Goal: Task Accomplishment & Management: Complete application form

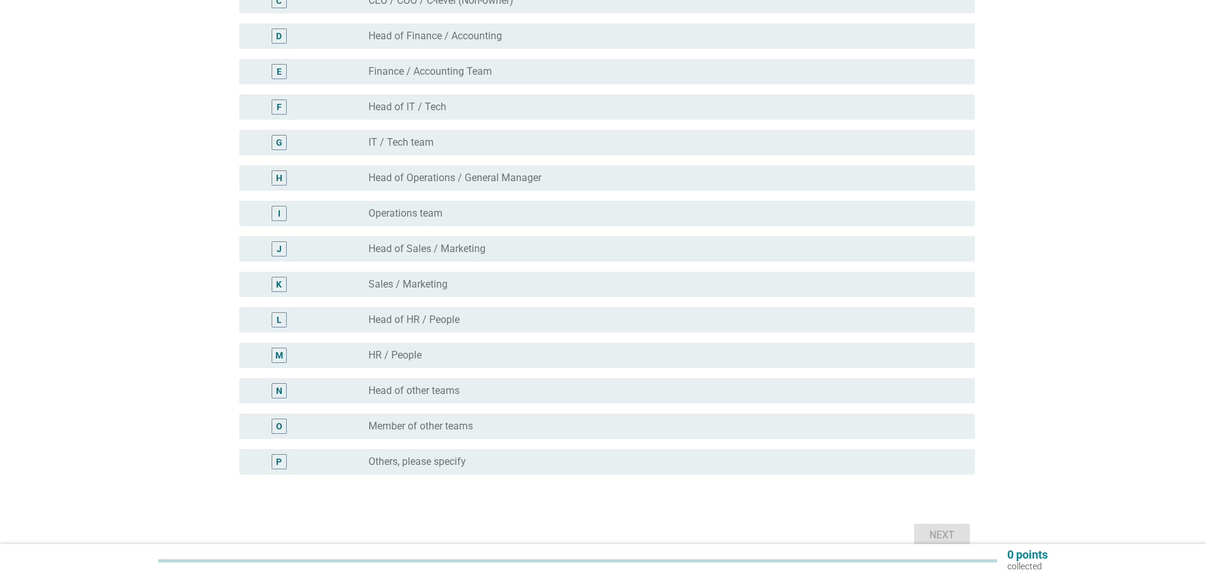
scroll to position [175, 0]
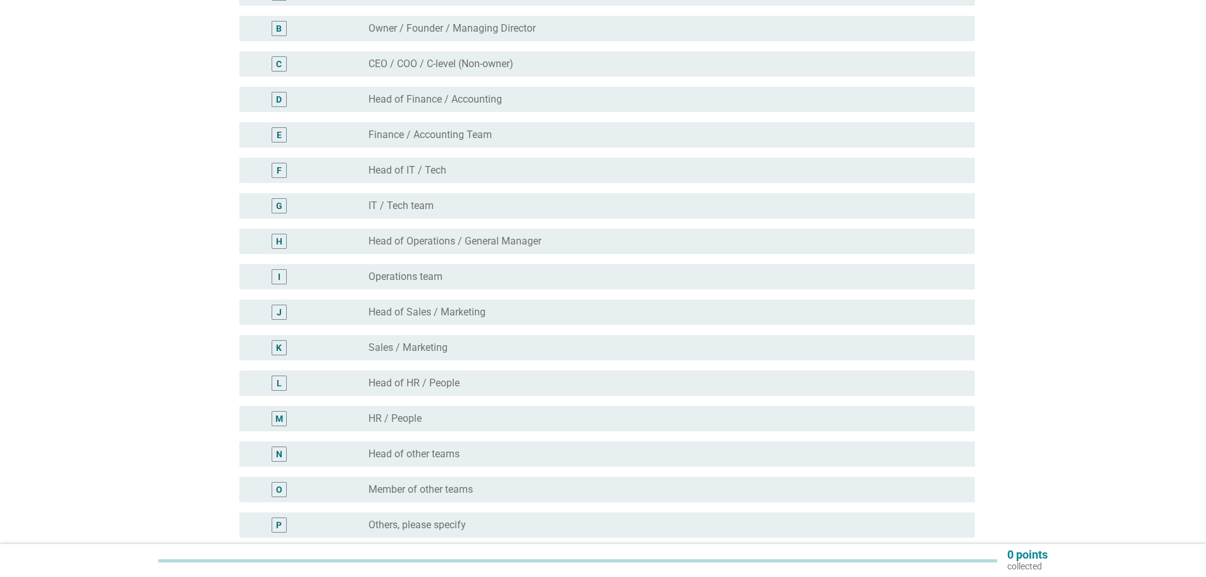
click at [435, 347] on label "Sales / Marketing" at bounding box center [407, 347] width 79 height 13
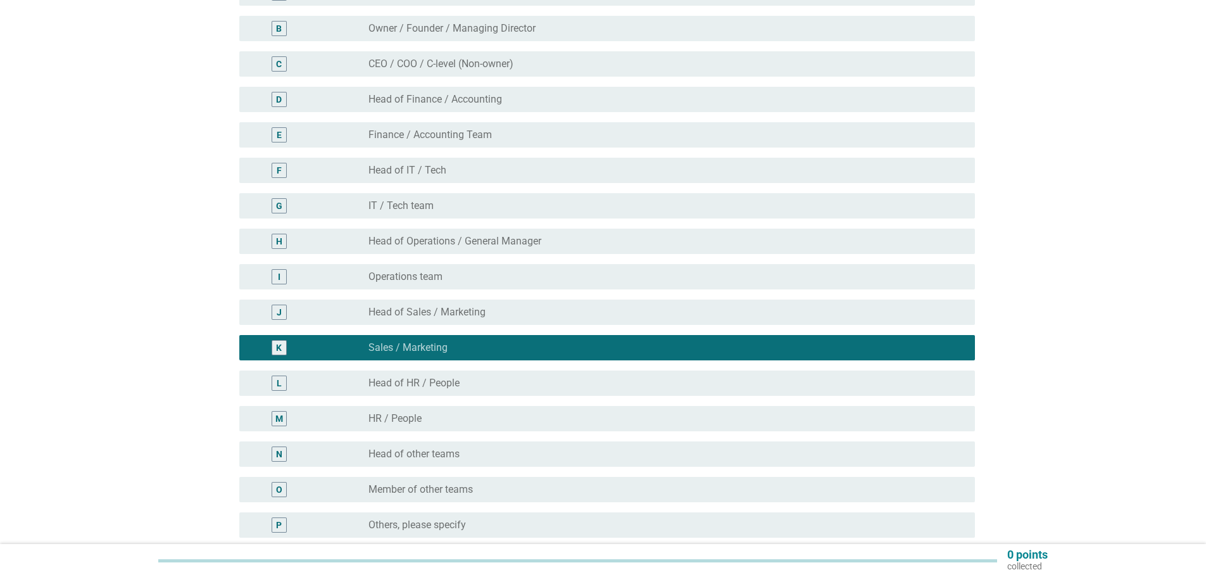
scroll to position [302, 0]
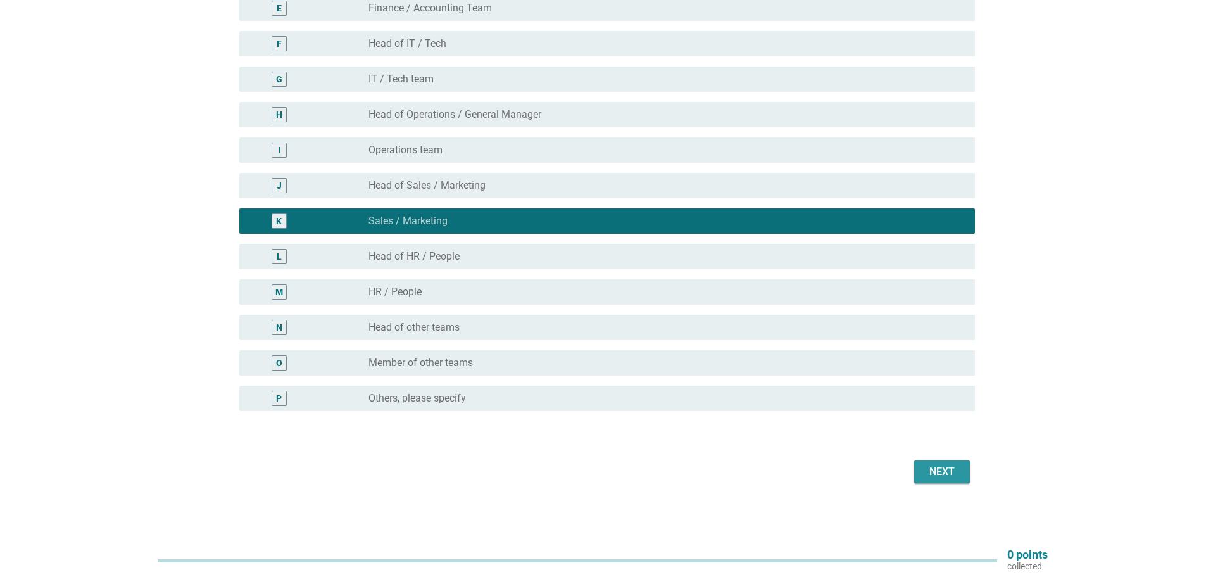
click at [963, 469] on button "Next" at bounding box center [942, 471] width 56 height 23
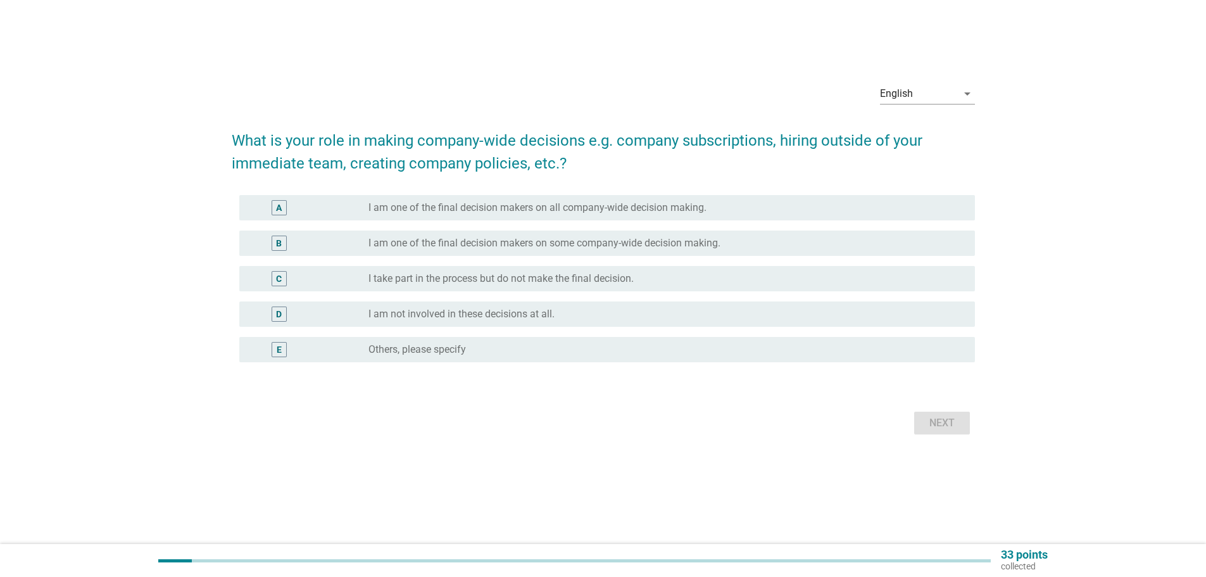
scroll to position [0, 0]
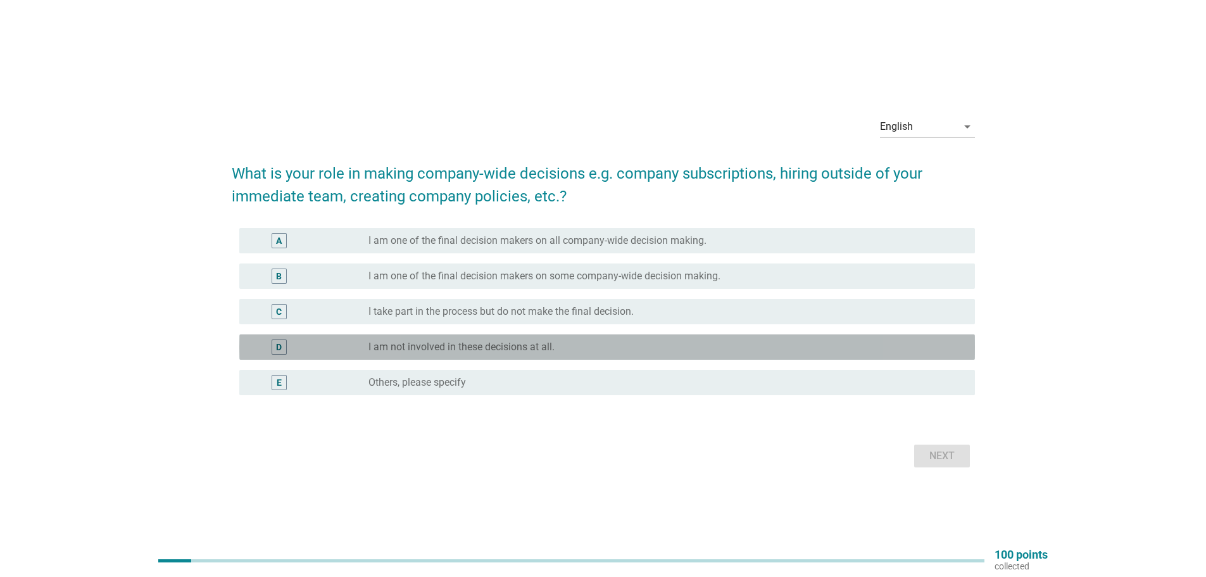
click at [423, 343] on label "I am not involved in these decisions at all." at bounding box center [461, 347] width 186 height 13
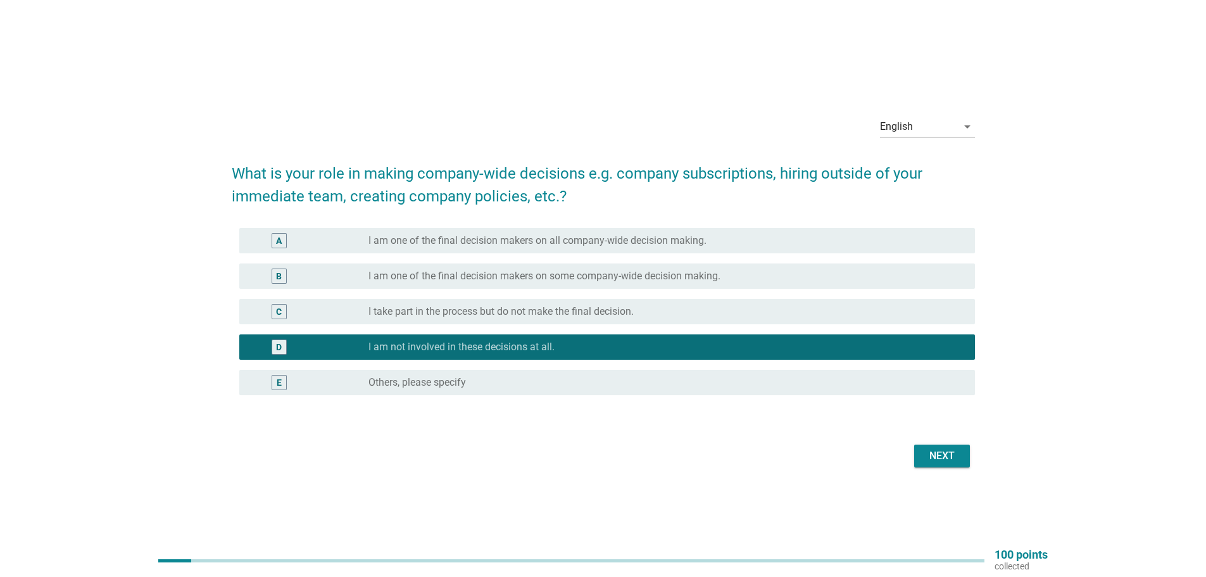
click at [963, 455] on button "Next" at bounding box center [942, 455] width 56 height 23
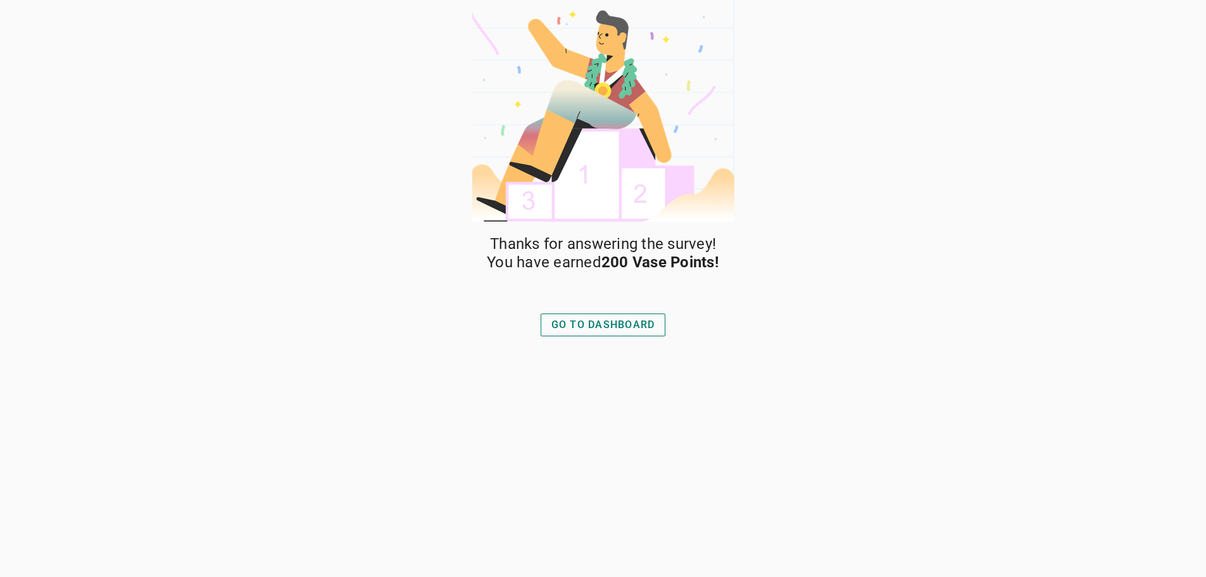
click at [622, 324] on div "GO TO DASHBOARD" at bounding box center [603, 324] width 104 height 15
